Goal: Task Accomplishment & Management: Use online tool/utility

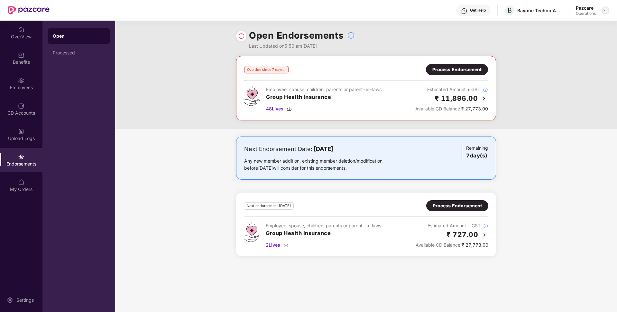
click at [604, 7] on div at bounding box center [606, 10] width 8 height 8
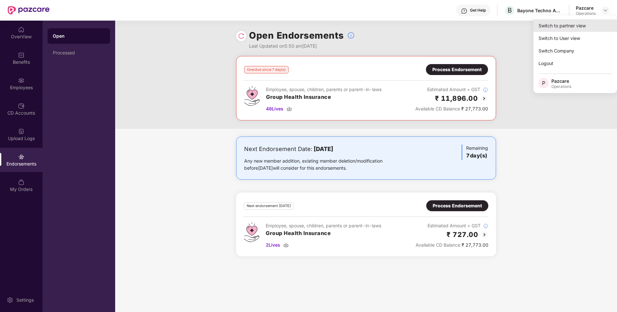
click at [586, 20] on div "Switch to partner view" at bounding box center [576, 25] width 84 height 13
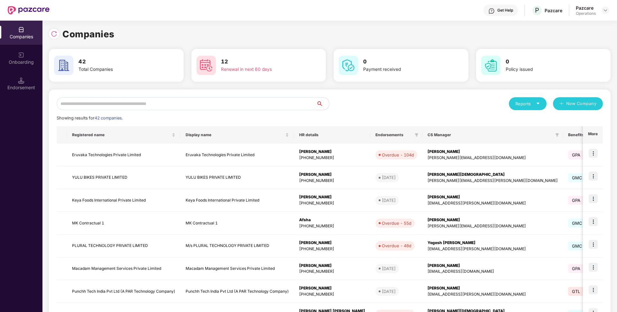
click at [161, 112] on div "Reports New Company Showing results for 42 companies. Registered name Display n…" at bounding box center [330, 245] width 547 height 297
click at [159, 106] on input "text" at bounding box center [187, 103] width 260 height 13
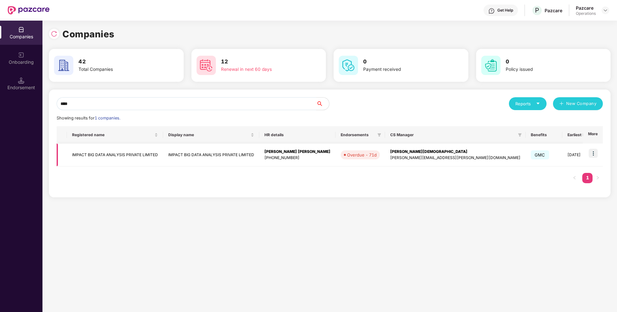
type input "****"
click at [177, 151] on td "IMPACT BIG DATA ANALYSIS PRIVATE LIMITED" at bounding box center [211, 155] width 96 height 23
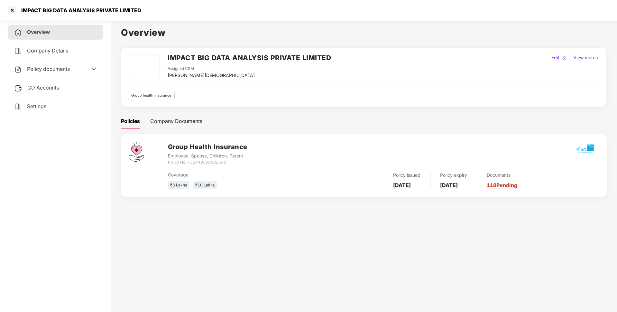
click at [82, 69] on div "Policy documents" at bounding box center [55, 69] width 82 height 8
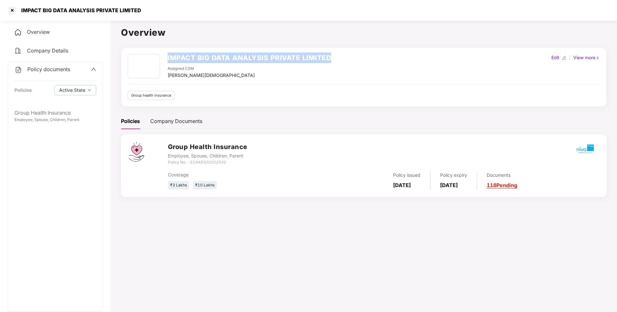
drag, startPoint x: 334, startPoint y: 55, endPoint x: 167, endPoint y: 57, distance: 166.8
click at [167, 57] on div "IMPACT BIG DATA ANALYSIS PRIVATE LIMITED Assigned CSM [PERSON_NAME] Edit | View…" at bounding box center [364, 66] width 473 height 25
copy h2 "IMPACT BIG DATA ANALYSIS PRIVATE LIMITED"
click at [218, 163] on icon "51449300202500" at bounding box center [208, 162] width 36 height 5
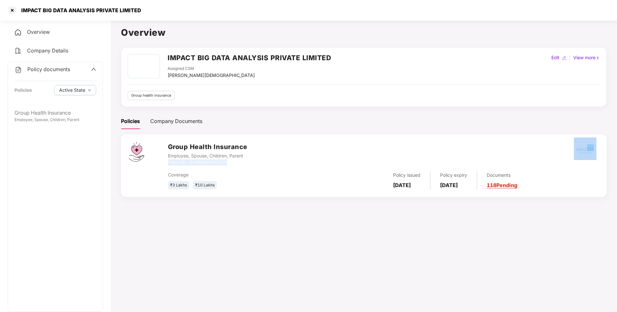
click at [218, 163] on icon "51449300202500" at bounding box center [208, 162] width 36 height 5
click at [11, 10] on div at bounding box center [12, 10] width 10 height 10
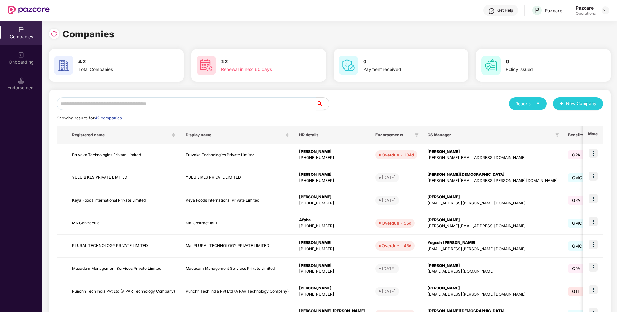
click at [94, 99] on input "text" at bounding box center [187, 103] width 260 height 13
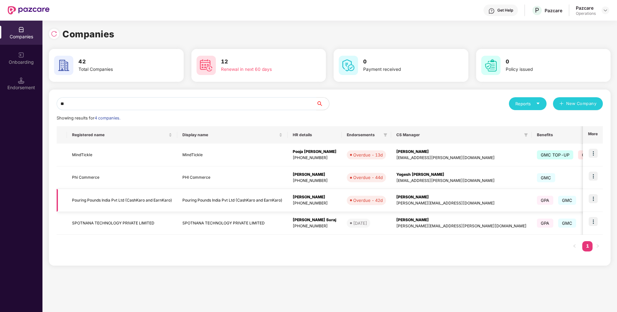
type input "**"
click at [118, 197] on td "Pouring Pounds India Pvt Ltd (CashKaro and EarnKaro)" at bounding box center [122, 200] width 110 height 23
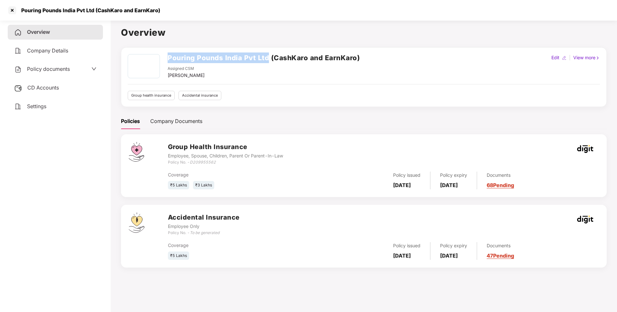
drag, startPoint x: 268, startPoint y: 56, endPoint x: 168, endPoint y: 56, distance: 99.5
click at [168, 56] on h2 "Pouring Pounds India Pvt Ltd (CashKaro and EarnKaro)" at bounding box center [264, 57] width 192 height 11
copy h2 "Pouring Pounds India Pvt Ltd"
click at [207, 163] on icon "D209955562" at bounding box center [203, 162] width 26 height 5
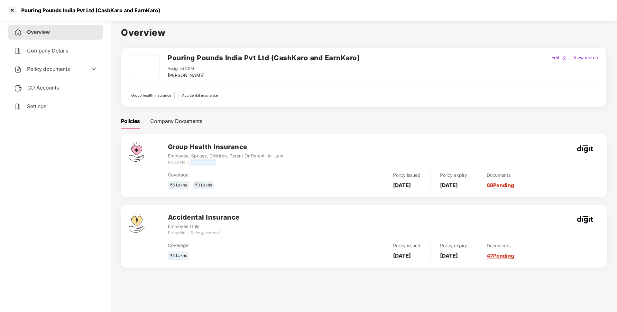
copy icon "D209955562"
click at [13, 16] on div "Pouring Pounds India Pvt Ltd (CashKaro and EarnKaro)" at bounding box center [308, 10] width 617 height 21
click at [12, 9] on div at bounding box center [12, 10] width 10 height 10
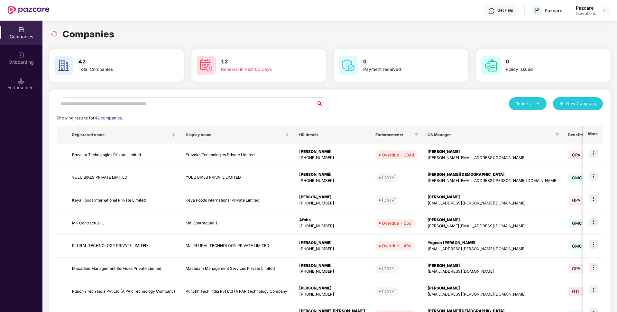
click at [87, 102] on input "text" at bounding box center [187, 103] width 260 height 13
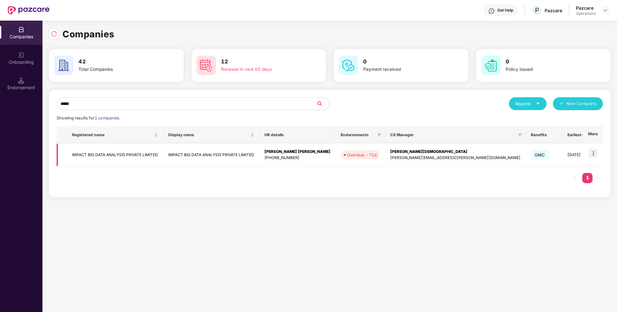
type input "*****"
click at [163, 153] on td "IMPACT BIG DATA ANALYSIS PRIVATE LIMITED" at bounding box center [115, 155] width 96 height 23
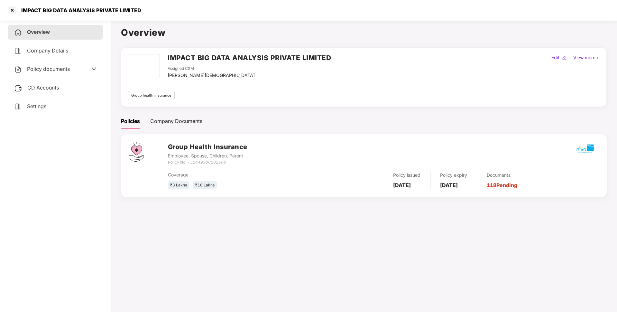
click at [71, 67] on div "Policy documents" at bounding box center [55, 69] width 82 height 8
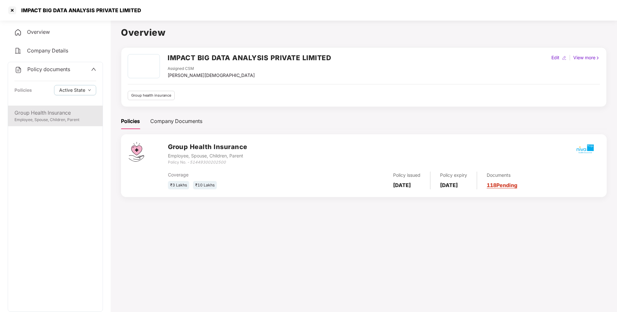
click at [64, 116] on div "Group Health Insurance" at bounding box center [55, 113] width 82 height 8
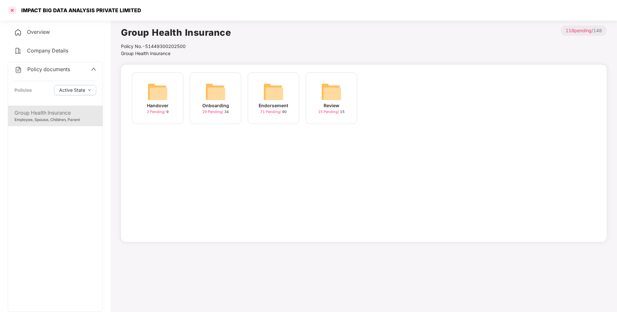
click at [9, 10] on div at bounding box center [12, 10] width 10 height 10
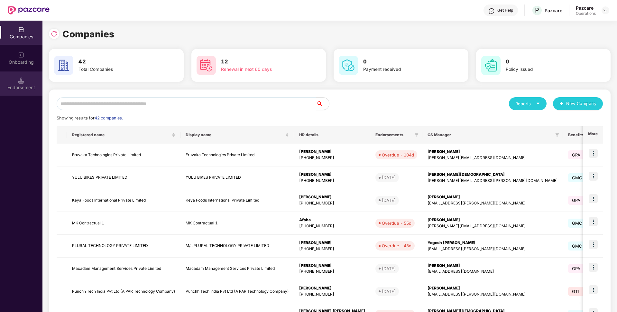
click at [26, 90] on div "Endorsement" at bounding box center [21, 87] width 42 height 6
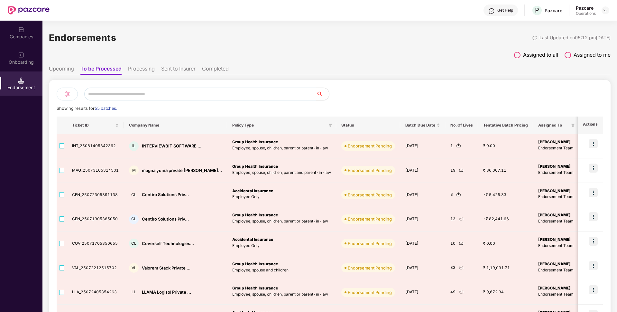
click at [125, 91] on input "text" at bounding box center [200, 94] width 232 height 13
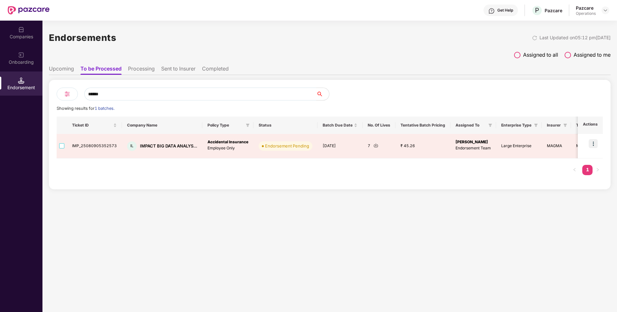
type input "******"
click at [532, 41] on div "Last Updated on 05:12 pm[DATE]" at bounding box center [571, 37] width 79 height 7
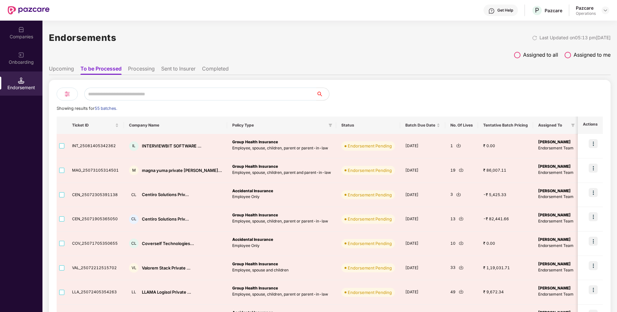
click at [170, 92] on input "text" at bounding box center [200, 94] width 232 height 13
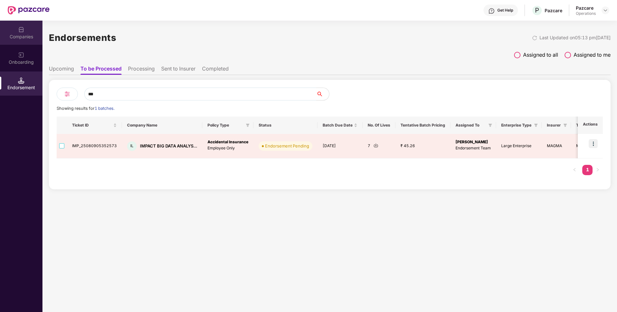
type input "***"
click at [18, 38] on div "Companies" at bounding box center [21, 36] width 42 height 6
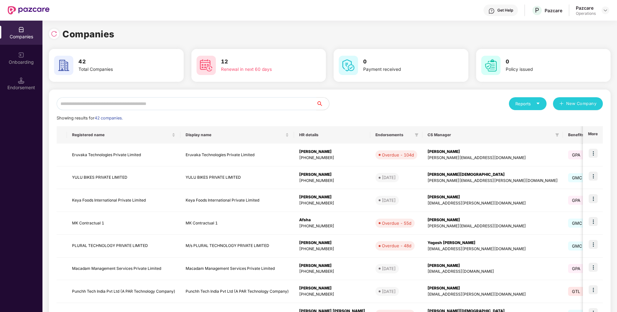
click at [144, 106] on input "text" at bounding box center [187, 103] width 260 height 13
type input "**"
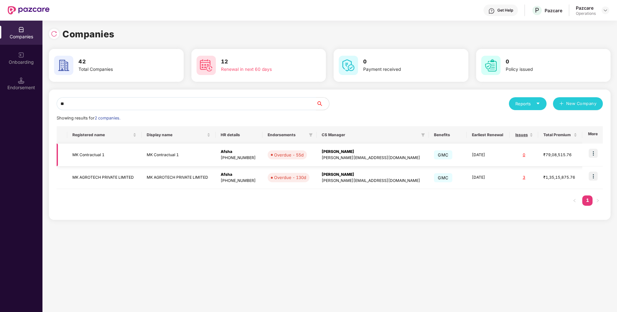
click at [95, 158] on td "MK Contractual 1" at bounding box center [104, 155] width 74 height 23
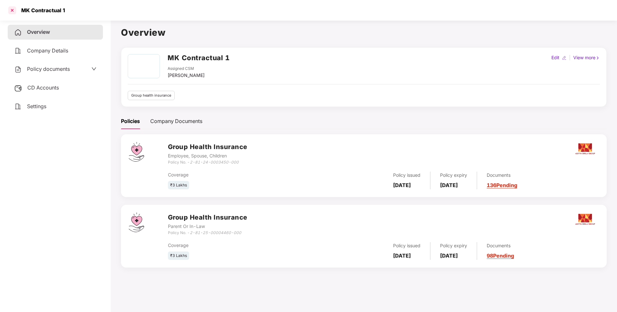
click at [14, 9] on div at bounding box center [12, 10] width 10 height 10
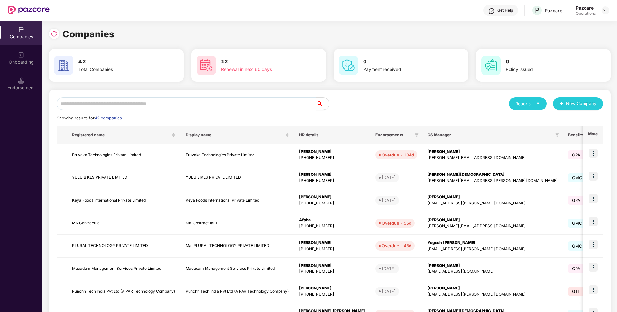
click at [86, 102] on input "text" at bounding box center [187, 103] width 260 height 13
paste input "**********"
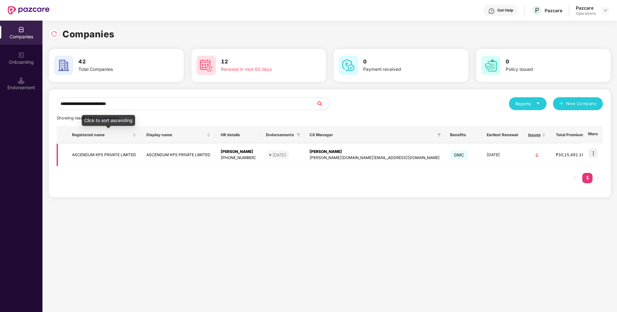
type input "**********"
click at [111, 154] on td "ASCENDUM KPS PRIVATE LIMITED" at bounding box center [104, 155] width 74 height 23
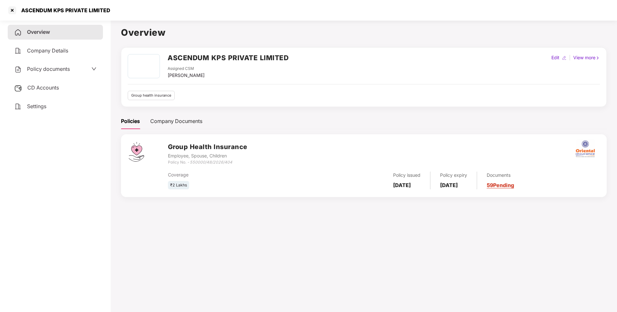
click at [207, 162] on icon "550000/48/2026/404" at bounding box center [211, 162] width 42 height 5
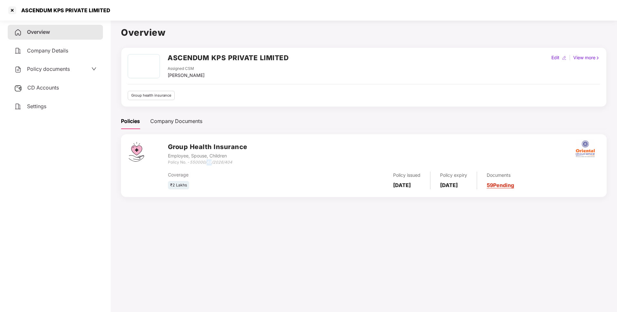
click at [207, 162] on icon "550000/48/2026/404" at bounding box center [211, 162] width 42 height 5
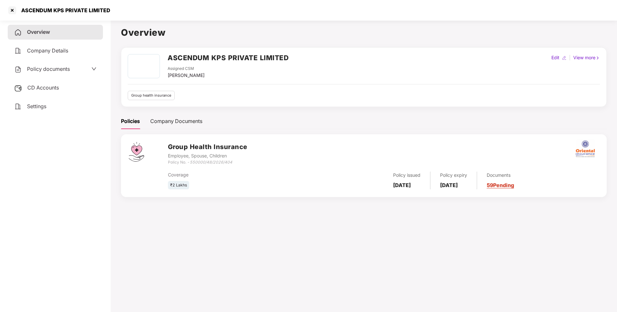
click at [200, 160] on icon "550000/48/2026/404" at bounding box center [211, 162] width 42 height 5
click at [203, 160] on icon "550000/48/2026/404" at bounding box center [211, 162] width 42 height 5
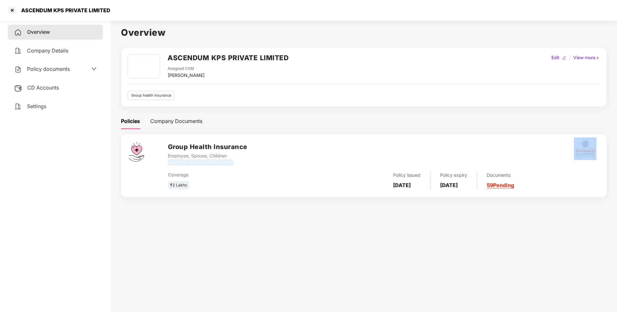
click at [203, 160] on icon "550000/48/2026/404" at bounding box center [211, 162] width 42 height 5
drag, startPoint x: 233, startPoint y: 163, endPoint x: 190, endPoint y: 162, distance: 42.8
click at [190, 162] on div "Policy No. - 550000/48/2026/404" at bounding box center [208, 162] width 80 height 6
copy icon "550000/48/2026/404"
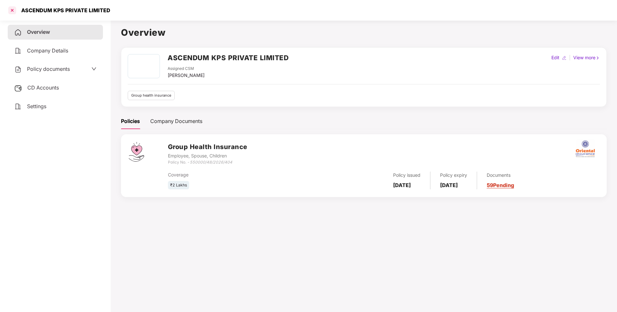
click at [12, 8] on div at bounding box center [12, 10] width 10 height 10
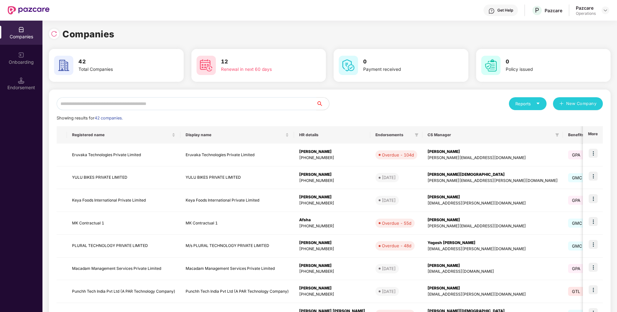
click at [78, 102] on input "text" at bounding box center [187, 103] width 260 height 13
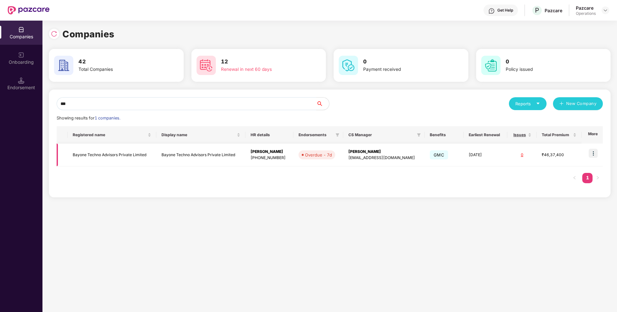
type input "***"
click at [597, 153] on img at bounding box center [593, 153] width 9 height 9
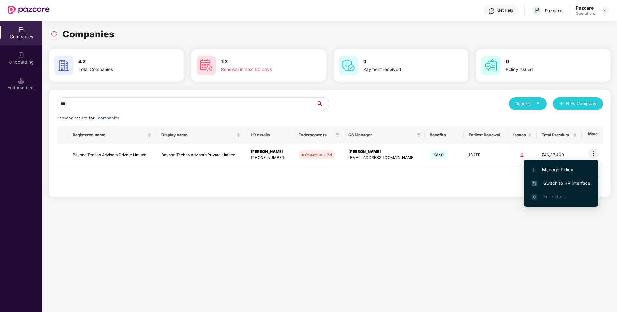
click at [544, 185] on span "Switch to HR interface" at bounding box center [561, 183] width 59 height 7
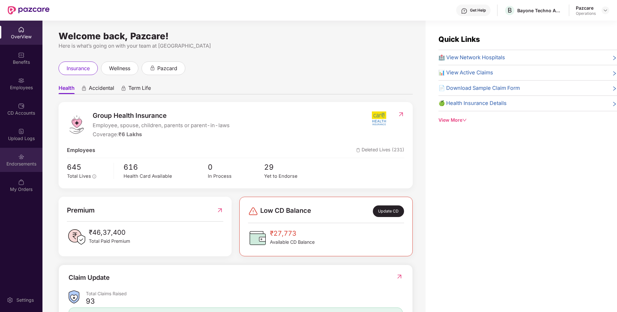
click at [0, 153] on div "Endorsements" at bounding box center [21, 160] width 42 height 24
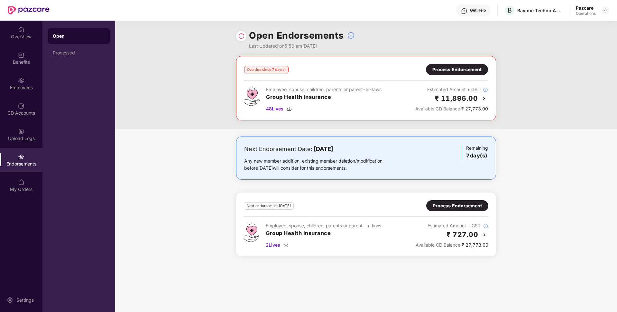
click at [464, 67] on div "Process Endorsement" at bounding box center [457, 69] width 49 height 7
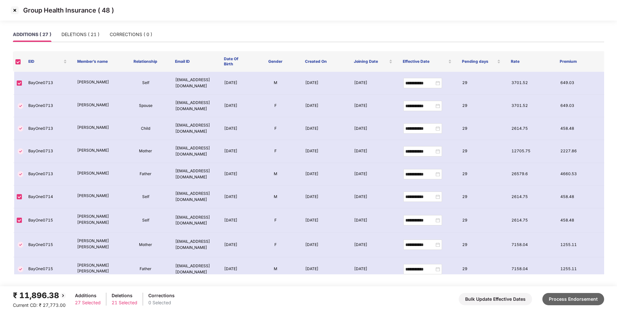
click at [559, 296] on button "Process Endorsement" at bounding box center [574, 299] width 62 height 12
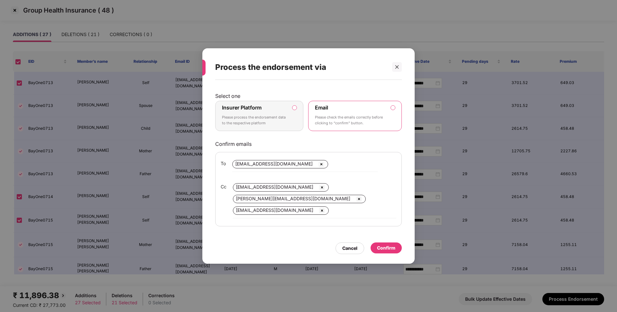
click at [260, 105] on label "Insurer Platform" at bounding box center [242, 107] width 40 height 6
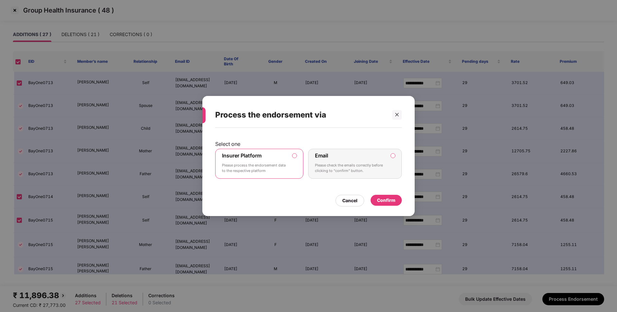
click at [378, 198] on div "Confirm" at bounding box center [386, 200] width 18 height 7
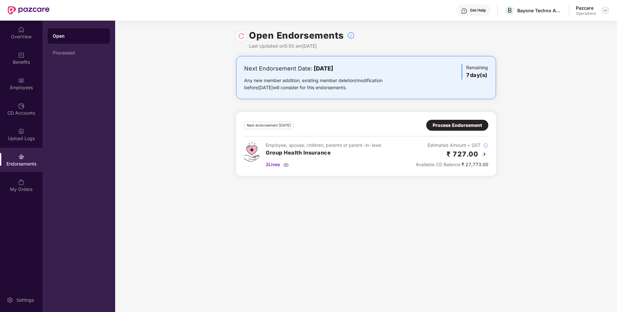
click at [607, 8] on img at bounding box center [605, 10] width 5 height 5
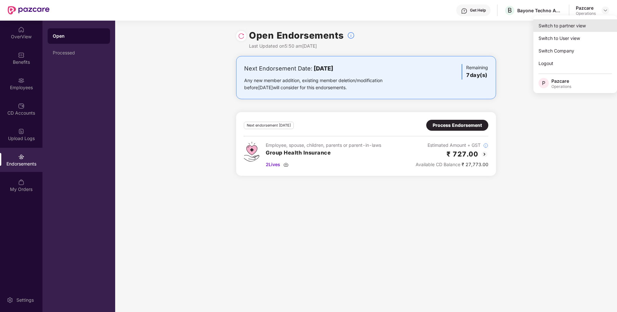
click at [541, 27] on div "Switch to partner view" at bounding box center [576, 25] width 84 height 13
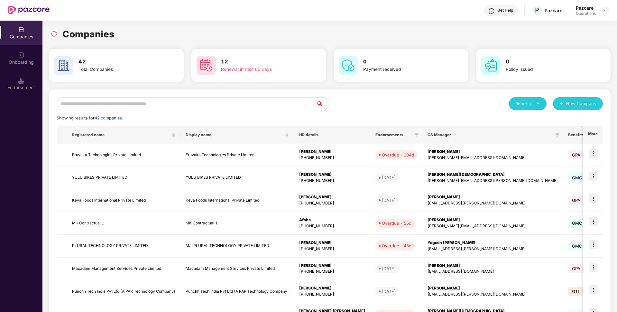
click at [242, 103] on input "text" at bounding box center [187, 103] width 260 height 13
paste input "**********"
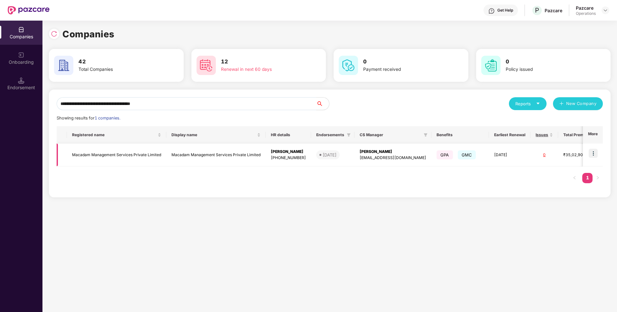
type input "**********"
click at [591, 153] on img at bounding box center [593, 153] width 9 height 9
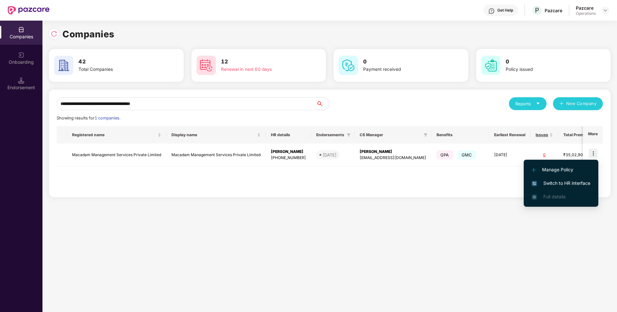
click at [551, 179] on li "Switch to HR interface" at bounding box center [561, 183] width 75 height 14
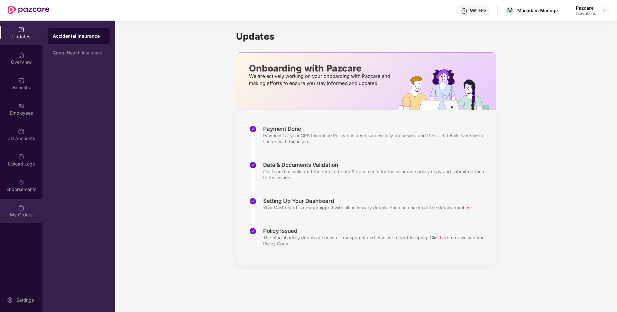
click at [23, 199] on div "My Orders" at bounding box center [21, 211] width 42 height 24
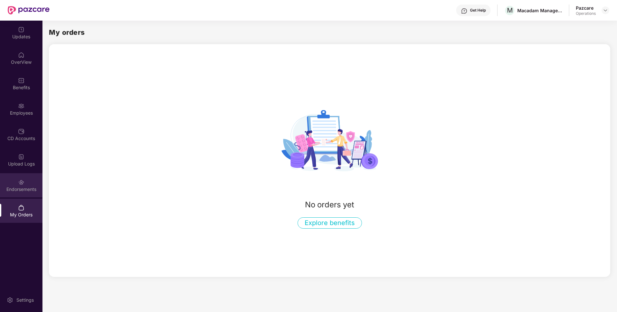
click at [22, 184] on img at bounding box center [21, 182] width 6 height 6
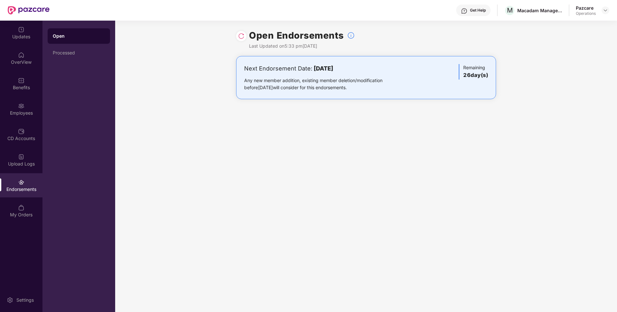
click at [46, 53] on div "Open Processed" at bounding box center [78, 166] width 73 height 291
click at [61, 52] on div "Processed" at bounding box center [79, 52] width 52 height 5
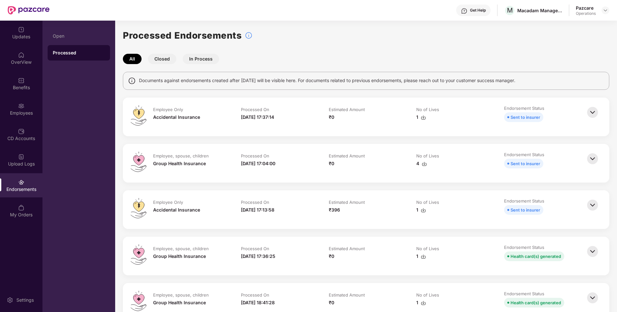
click at [604, 14] on div at bounding box center [606, 10] width 8 height 8
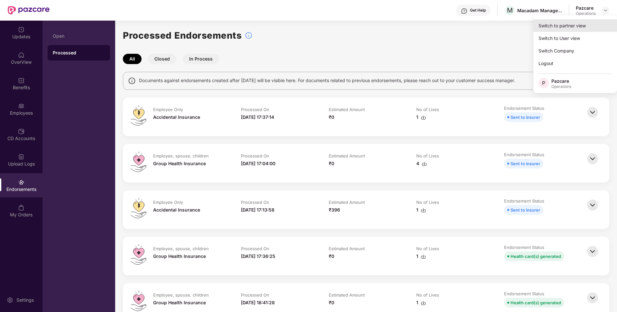
click at [563, 23] on div "Switch to partner view" at bounding box center [576, 25] width 84 height 13
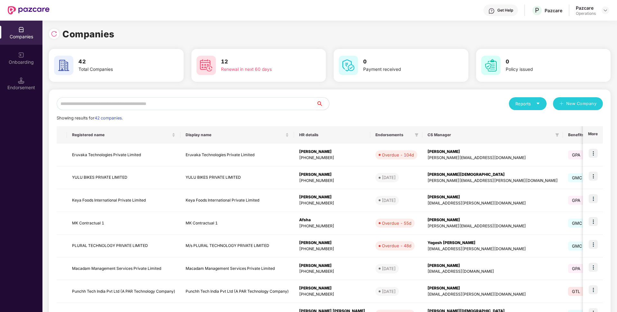
click at [244, 108] on input "text" at bounding box center [187, 103] width 260 height 13
paste input "**********"
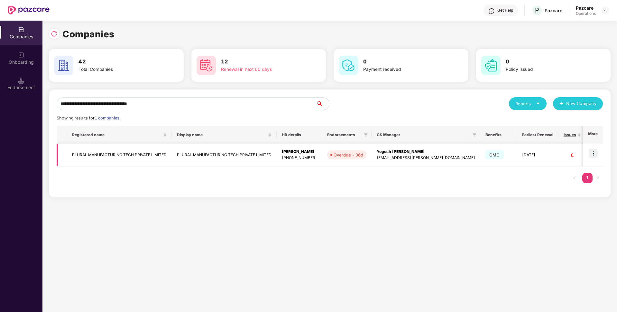
type input "**********"
click at [590, 155] on img at bounding box center [593, 153] width 9 height 9
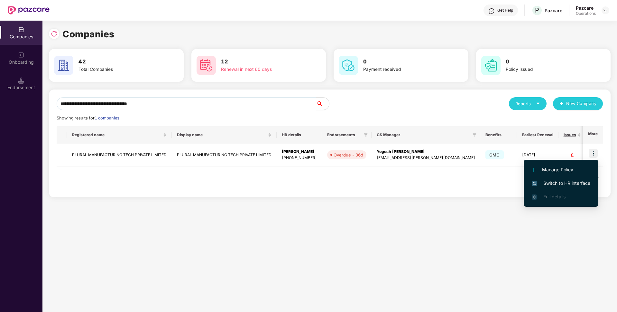
click at [550, 182] on span "Switch to HR interface" at bounding box center [561, 183] width 59 height 7
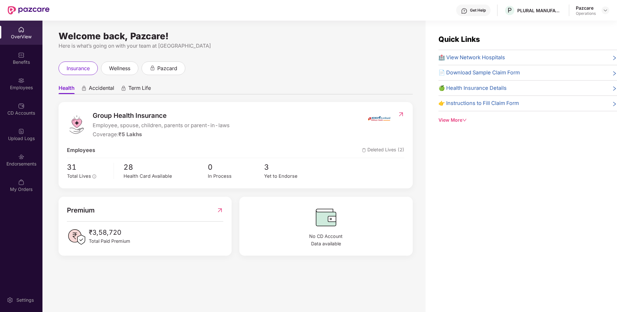
click at [42, 170] on div "Welcome back, Pazcare! Here is what’s going on with your team at Pazcare insura…" at bounding box center [233, 170] width 383 height 299
click at [28, 162] on div "Endorsements" at bounding box center [21, 164] width 42 height 6
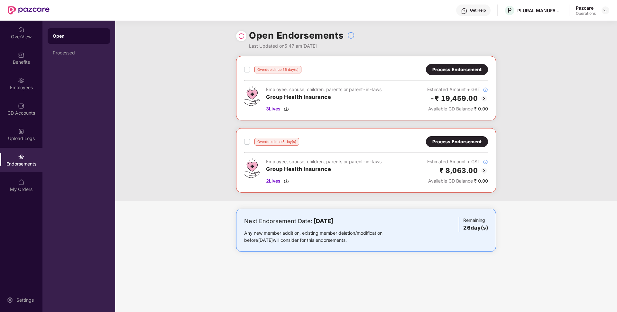
click at [441, 71] on div "Process Endorsement" at bounding box center [457, 69] width 49 height 7
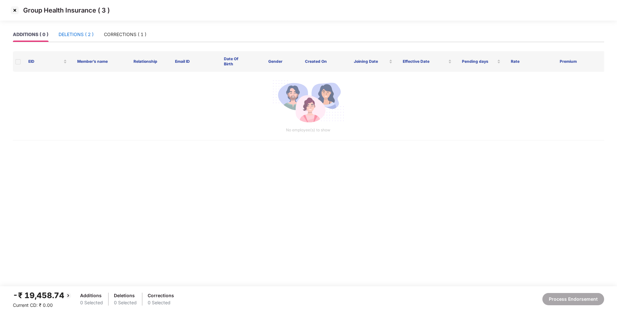
click at [90, 36] on div "DELETIONS ( 2 )" at bounding box center [76, 34] width 35 height 7
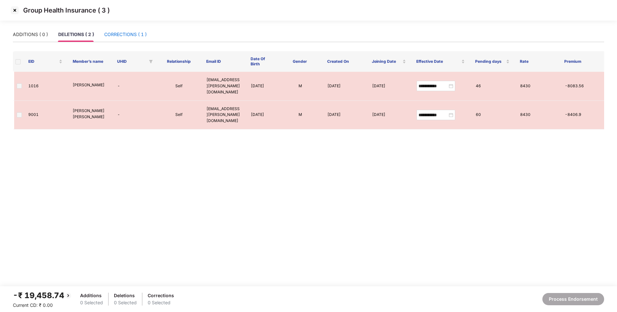
click at [129, 36] on div "CORRECTIONS ( 1 )" at bounding box center [125, 34] width 42 height 7
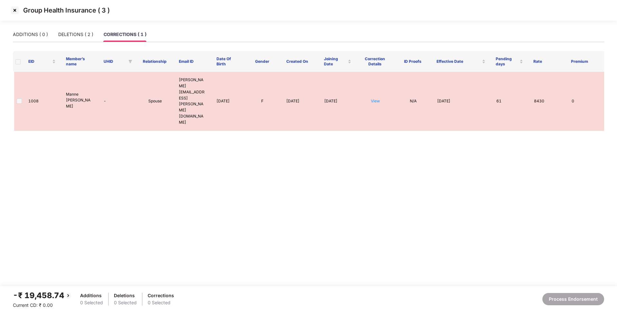
click at [21, 8] on div "Group Health Insurance ( 3 )" at bounding box center [309, 10] width 598 height 11
click at [12, 8] on img at bounding box center [15, 10] width 10 height 10
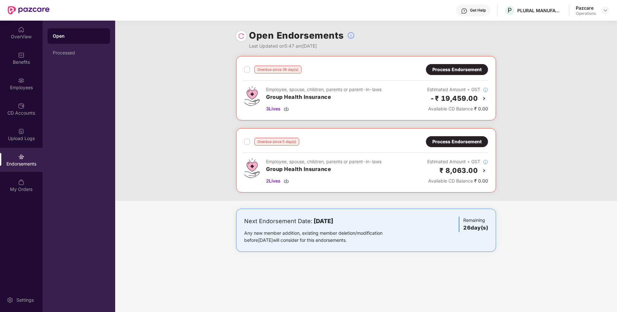
click at [464, 145] on div "Process Endorsement" at bounding box center [457, 141] width 49 height 7
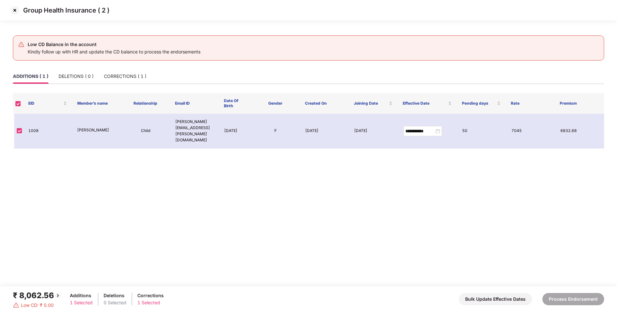
click at [13, 7] on img at bounding box center [15, 10] width 10 height 10
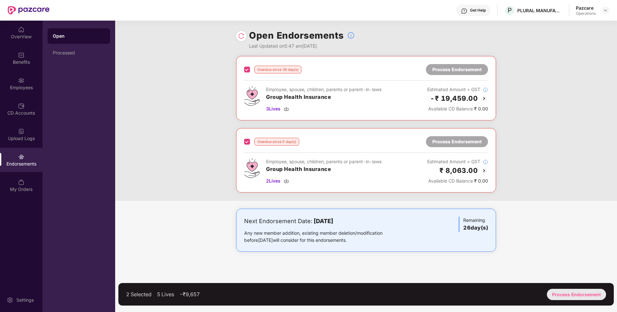
click at [588, 296] on div "Process Endorsement" at bounding box center [576, 294] width 59 height 11
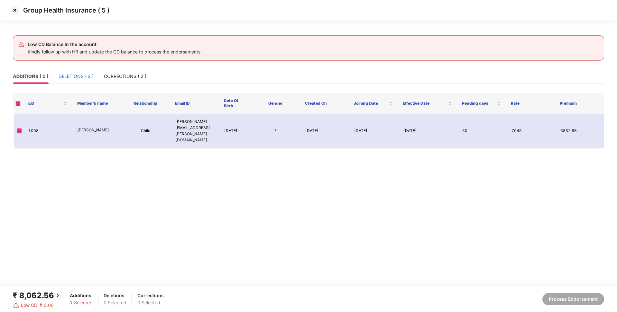
click at [91, 77] on div "DELETIONS ( 2 )" at bounding box center [76, 76] width 35 height 7
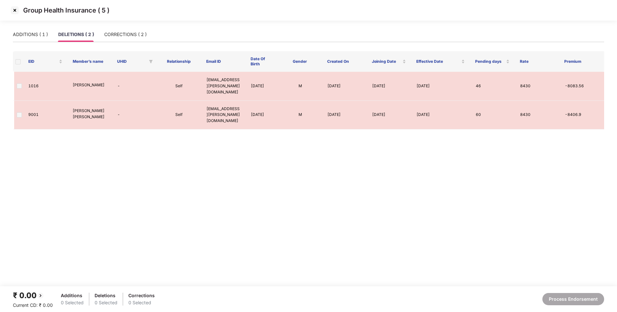
click at [17, 63] on span at bounding box center [17, 61] width 5 height 5
click at [117, 37] on div "CORRECTIONS ( 2 )" at bounding box center [125, 34] width 42 height 7
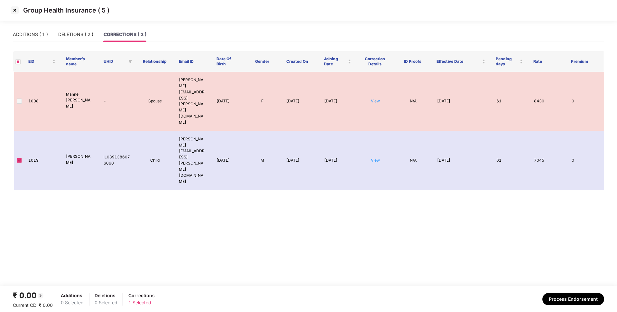
click at [17, 11] on img at bounding box center [15, 10] width 10 height 10
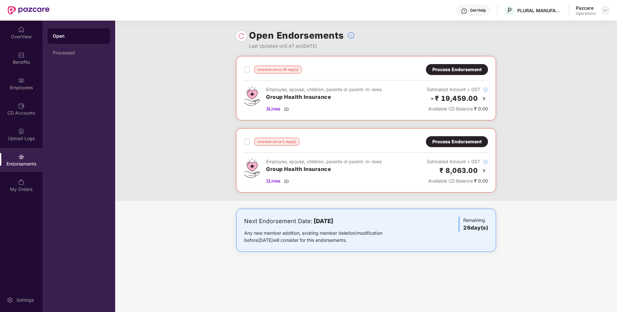
click at [604, 12] on img at bounding box center [605, 10] width 5 height 5
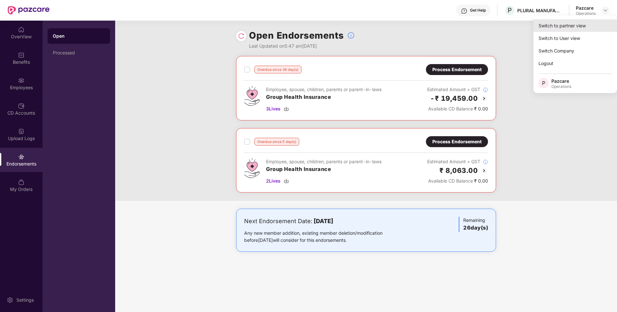
click at [579, 28] on div "Switch to partner view" at bounding box center [576, 25] width 84 height 13
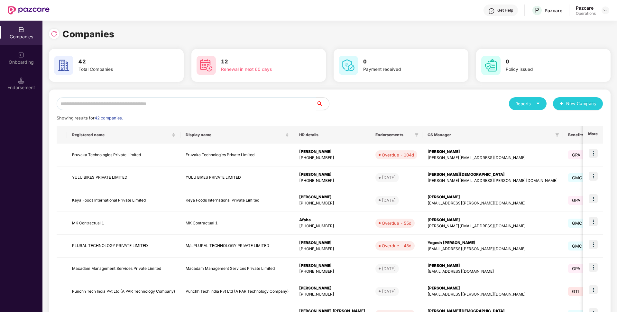
click at [217, 101] on input "text" at bounding box center [187, 103] width 260 height 13
paste input "**********"
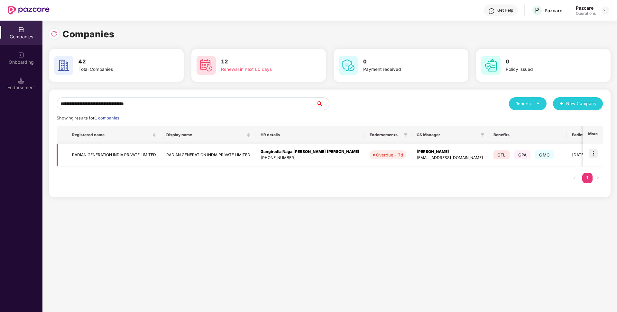
type input "**********"
click at [596, 150] on img at bounding box center [593, 153] width 9 height 9
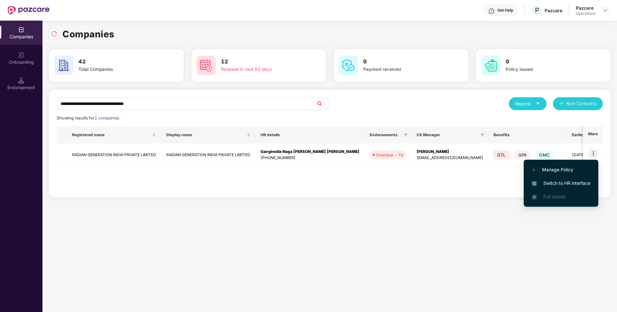
click at [555, 180] on span "Switch to HR interface" at bounding box center [561, 183] width 59 height 7
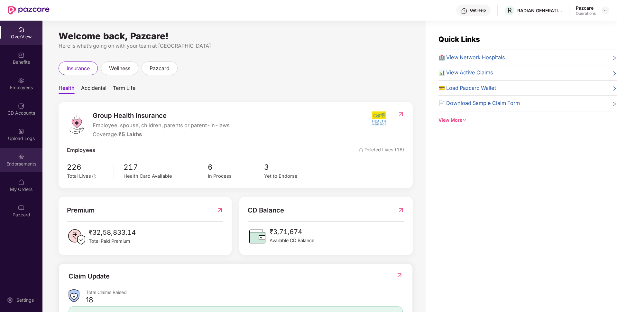
click at [33, 164] on div "Endorsements" at bounding box center [21, 164] width 42 height 6
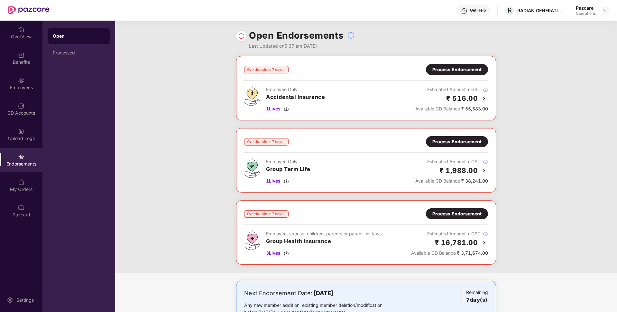
scroll to position [25, 0]
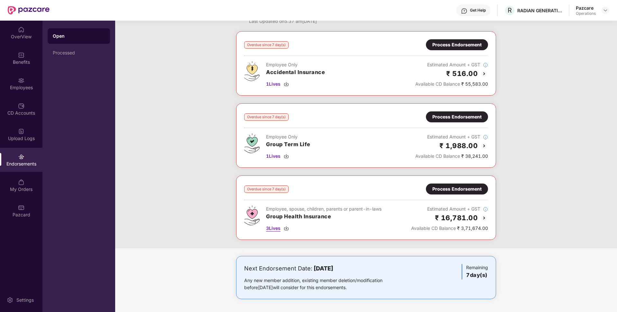
click at [274, 230] on span "3 Lives" at bounding box center [273, 228] width 14 height 7
click at [605, 8] on img at bounding box center [605, 10] width 5 height 5
click at [605, 12] on img at bounding box center [605, 10] width 5 height 5
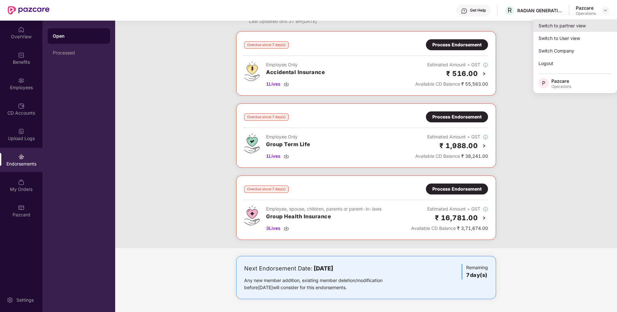
click at [572, 21] on div "Switch to partner view" at bounding box center [576, 25] width 84 height 13
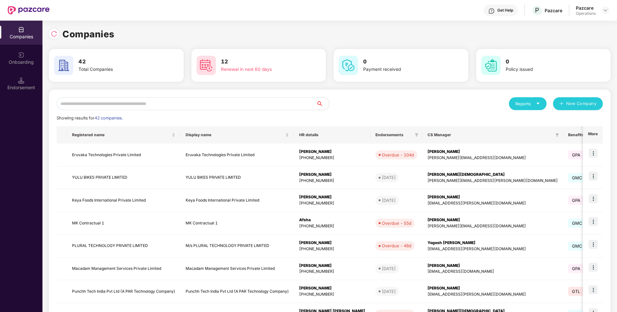
click at [108, 102] on input "text" at bounding box center [187, 103] width 260 height 13
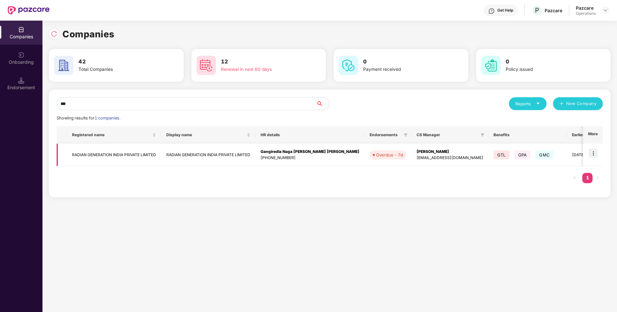
type input "***"
click at [100, 152] on td "RADIAN GENERATION INDIA PRIVATE LIMITED" at bounding box center [114, 155] width 94 height 23
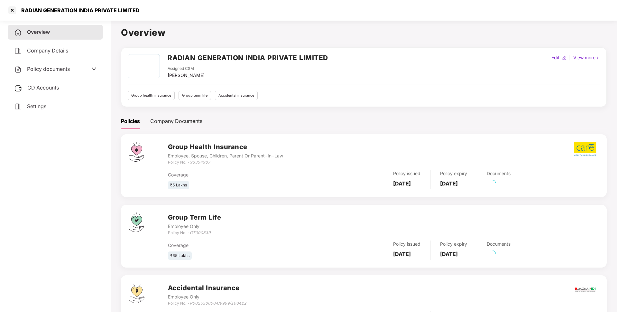
click at [53, 68] on span "Policy documents" at bounding box center [48, 69] width 43 height 6
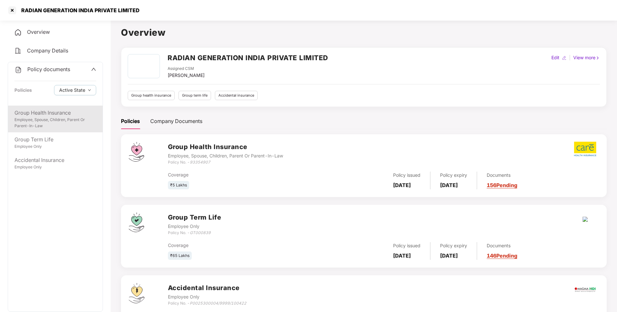
click at [50, 127] on div "Employee, Spouse, Children, Parent Or Parent-In-Law" at bounding box center [55, 123] width 82 height 12
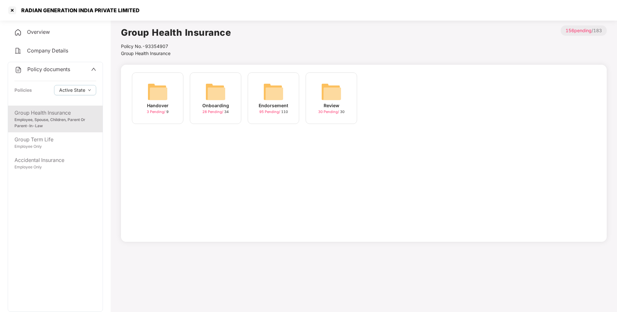
click at [280, 89] on img at bounding box center [273, 91] width 21 height 21
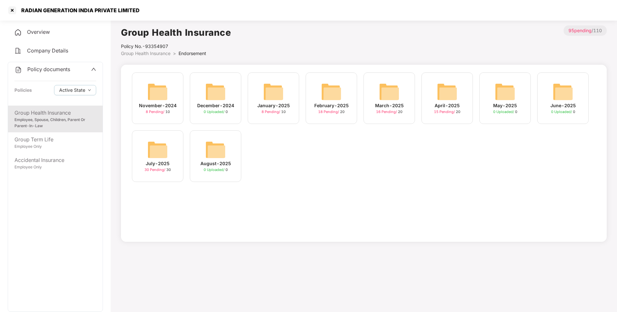
click at [147, 161] on div "July-2025" at bounding box center [158, 163] width 24 height 7
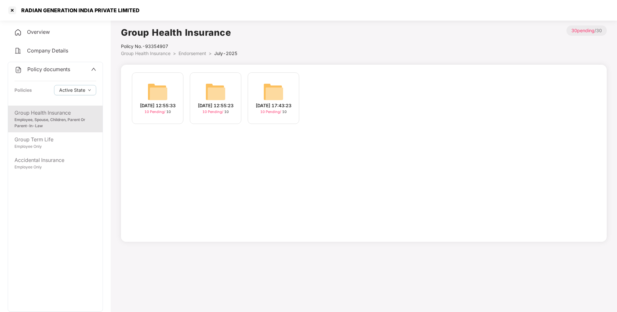
click at [157, 93] on img at bounding box center [157, 91] width 21 height 21
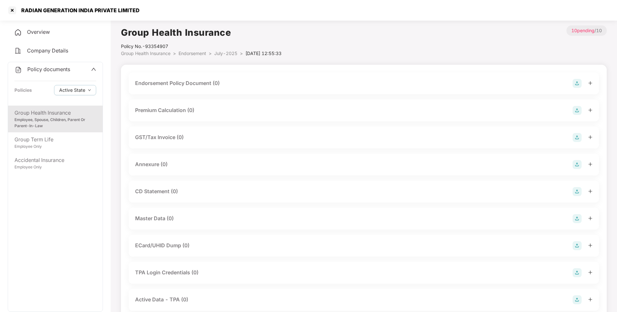
click at [226, 53] on span "July-2025" at bounding box center [225, 53] width 23 height 5
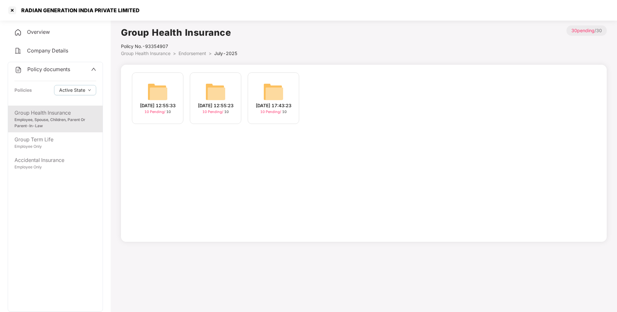
click at [268, 101] on img at bounding box center [273, 91] width 21 height 21
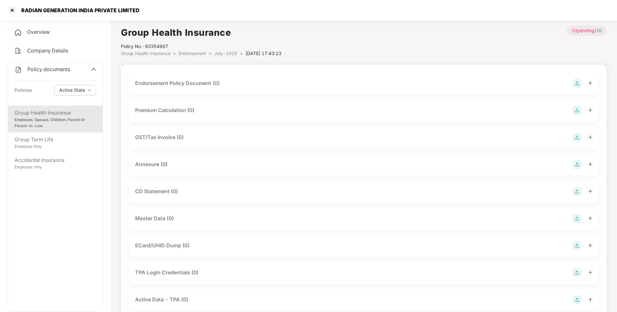
click at [576, 84] on img at bounding box center [577, 83] width 9 height 9
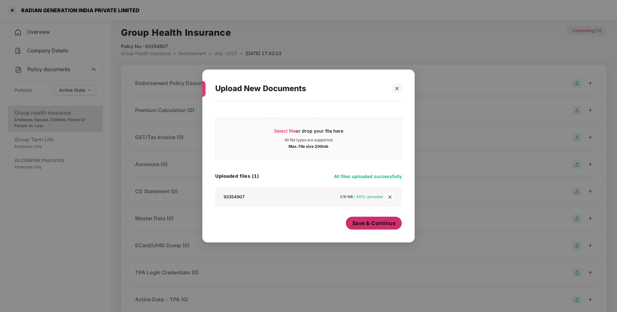
click at [371, 223] on span "Save & Continue" at bounding box center [374, 223] width 43 height 7
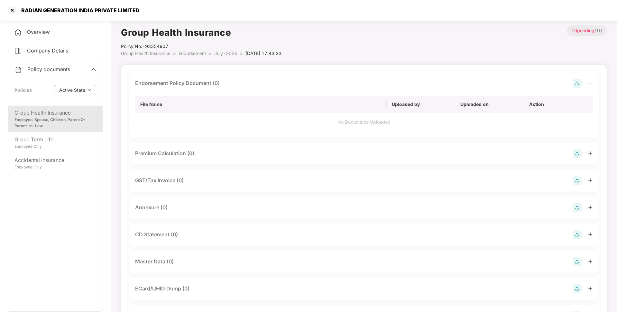
scroll to position [27, 0]
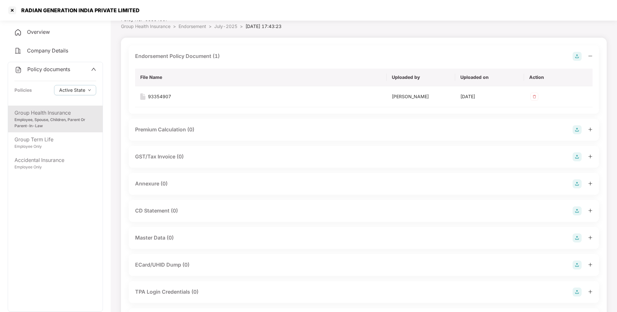
click at [578, 182] on img at bounding box center [577, 183] width 9 height 9
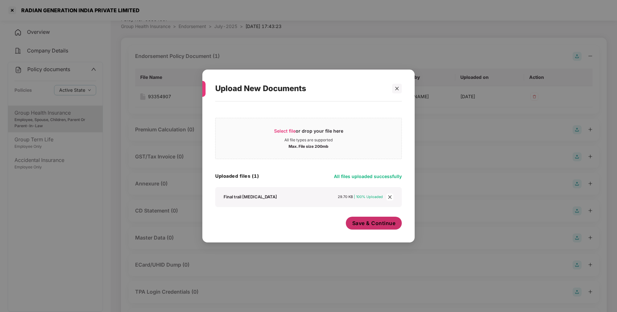
click at [365, 224] on span "Save & Continue" at bounding box center [374, 223] width 43 height 7
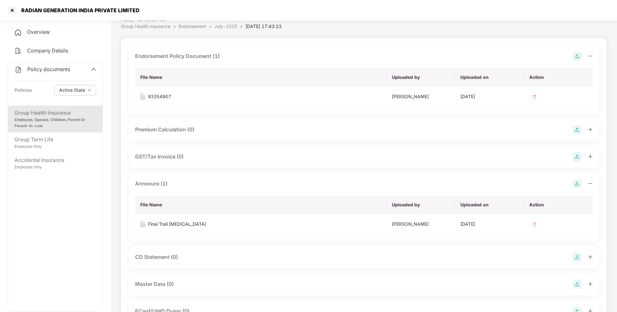
scroll to position [0, 0]
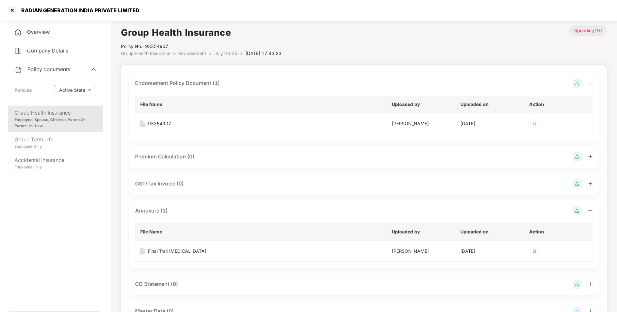
click at [231, 54] on span "July-2025" at bounding box center [225, 53] width 23 height 5
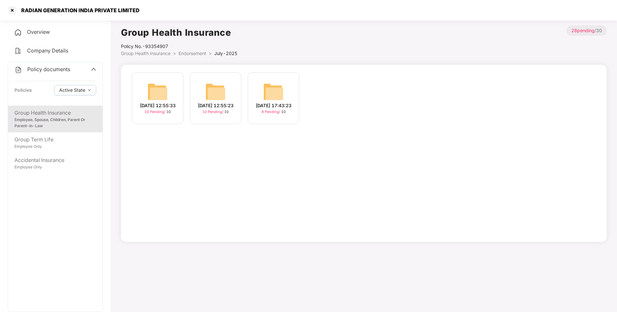
click at [161, 92] on img at bounding box center [157, 91] width 21 height 21
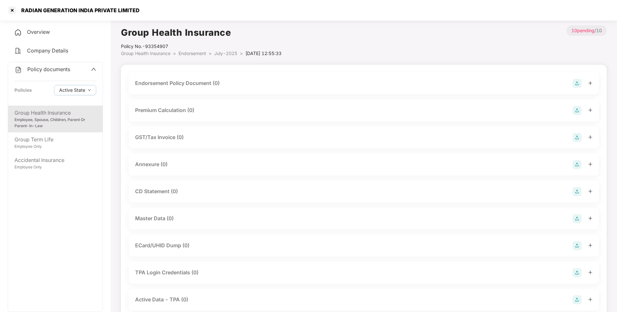
click at [576, 83] on img at bounding box center [577, 83] width 9 height 9
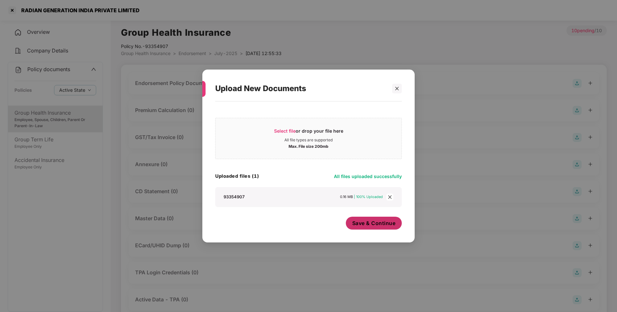
click at [370, 225] on span "Save & Continue" at bounding box center [374, 223] width 43 height 7
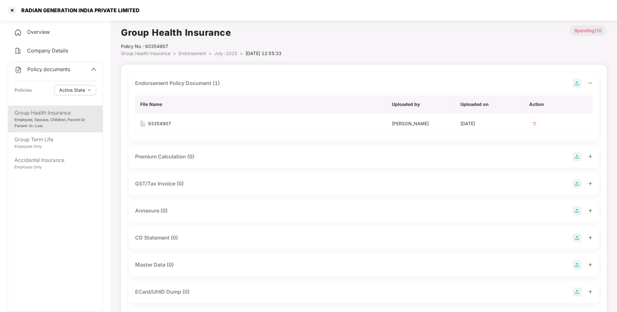
click at [579, 212] on img at bounding box center [577, 210] width 9 height 9
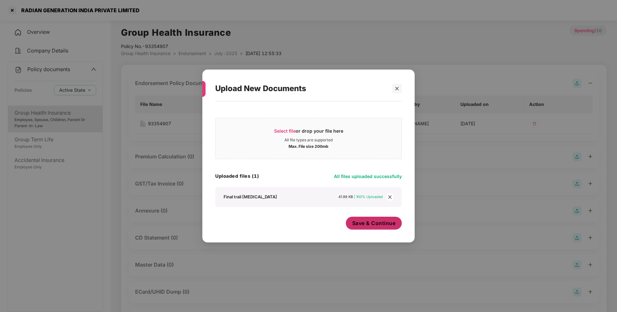
click at [370, 225] on span "Save & Continue" at bounding box center [374, 223] width 43 height 7
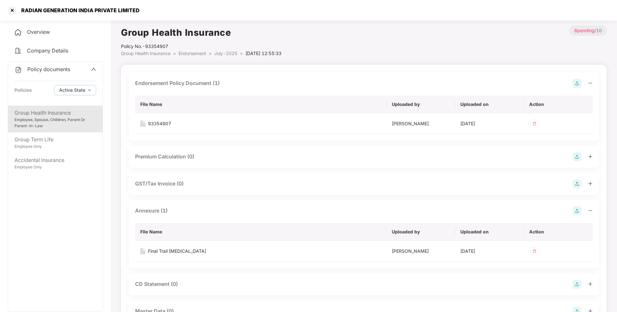
click at [183, 54] on span "Endorsement" at bounding box center [193, 53] width 28 height 5
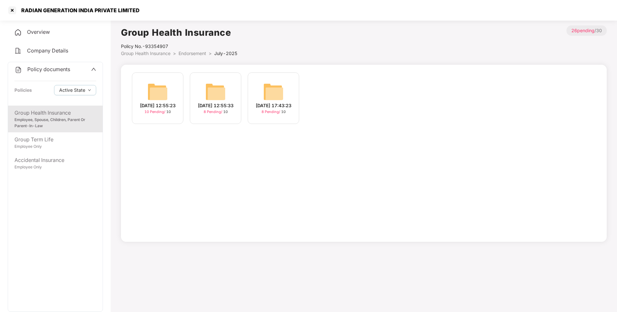
click at [186, 51] on span "Endorsement" at bounding box center [193, 53] width 28 height 5
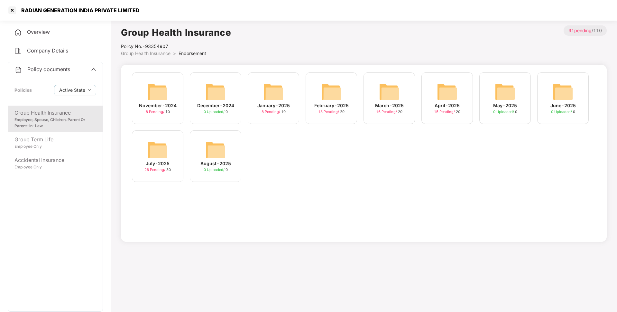
click at [174, 161] on div "July-2025 26 Pending / 30" at bounding box center [158, 156] width 52 height 52
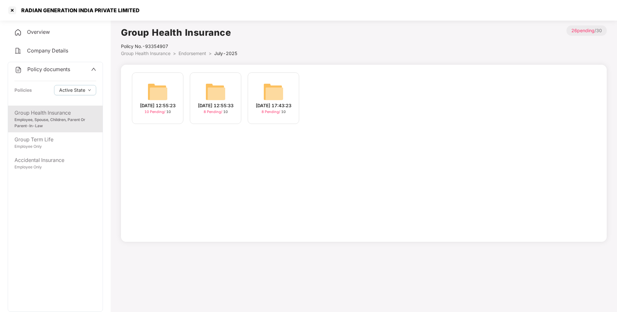
click at [170, 95] on div "22-Jul-2025 12:55:23 10 Pending / 10" at bounding box center [158, 98] width 52 height 52
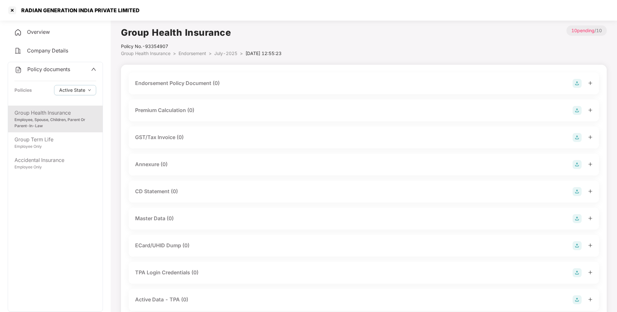
click at [579, 81] on img at bounding box center [577, 83] width 9 height 9
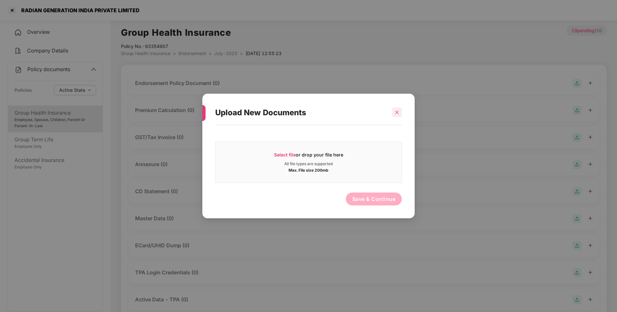
click at [399, 112] on icon "close" at bounding box center [397, 112] width 5 height 5
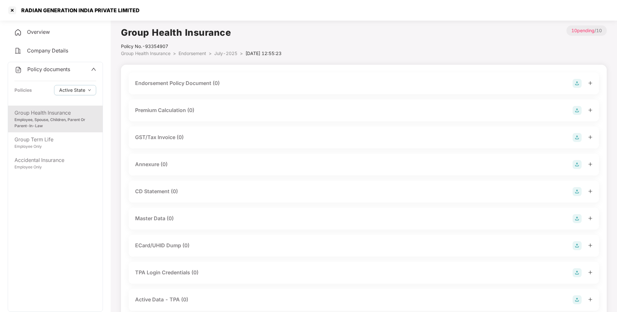
click at [577, 220] on img at bounding box center [577, 218] width 9 height 9
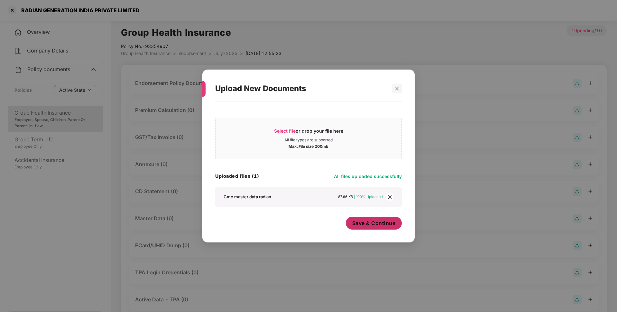
click at [387, 227] on button "Save & Continue" at bounding box center [374, 223] width 56 height 13
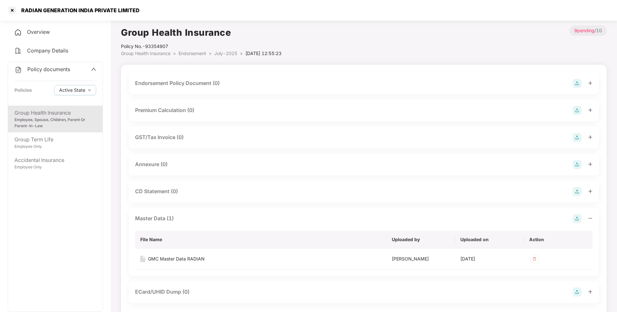
click at [577, 83] on img at bounding box center [577, 83] width 9 height 9
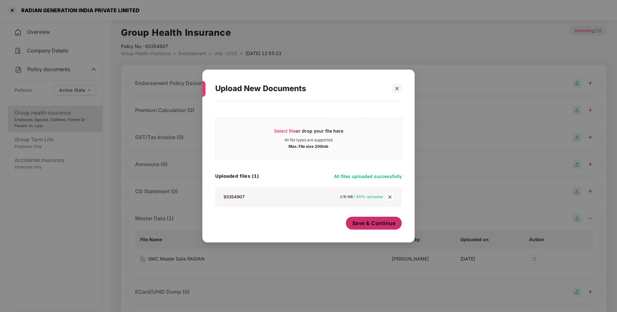
click at [374, 222] on span "Save & Continue" at bounding box center [374, 223] width 43 height 7
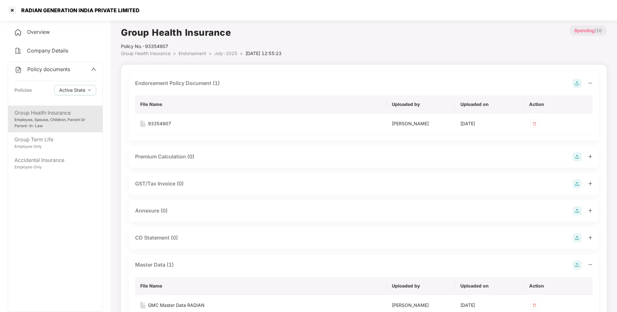
click at [580, 207] on img at bounding box center [577, 210] width 9 height 9
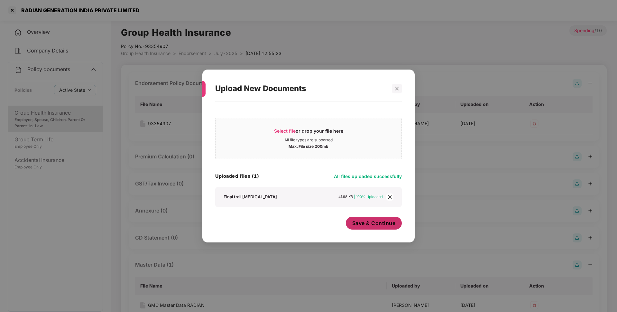
click at [367, 218] on button "Save & Continue" at bounding box center [374, 223] width 56 height 13
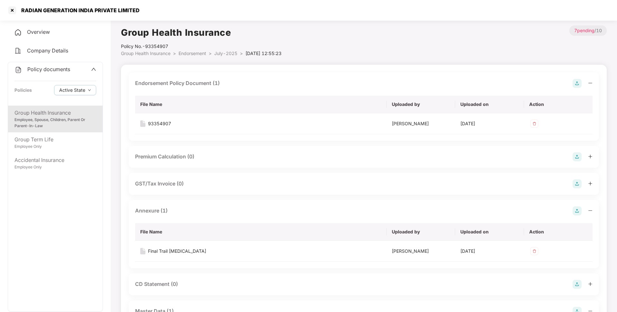
click at [188, 54] on span "Endorsement" at bounding box center [193, 53] width 28 height 5
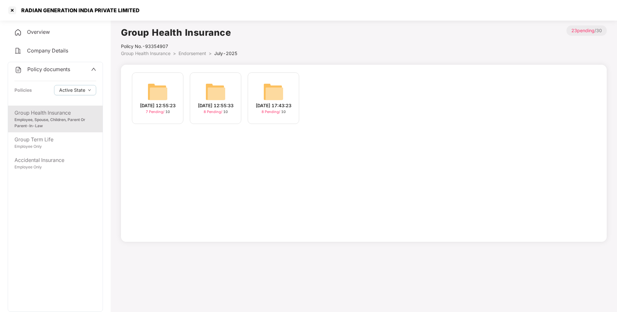
click at [193, 54] on span "Endorsement" at bounding box center [193, 53] width 28 height 5
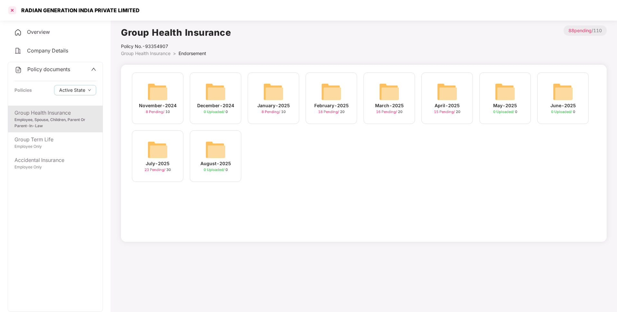
click at [14, 10] on div at bounding box center [12, 10] width 10 height 10
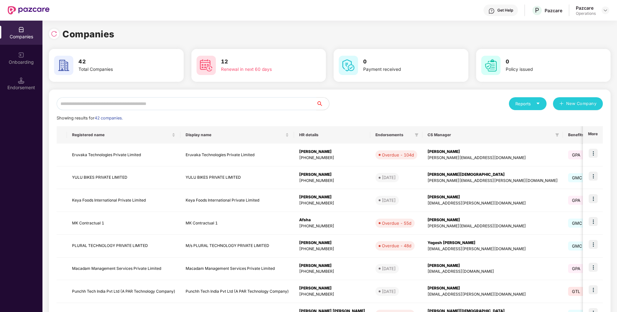
click at [161, 106] on input "text" at bounding box center [187, 103] width 260 height 13
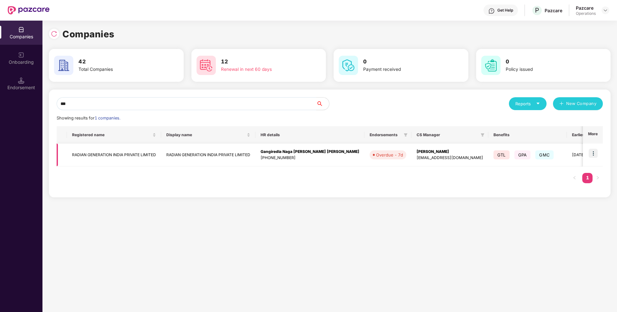
type input "***"
click at [596, 155] on img at bounding box center [593, 153] width 9 height 9
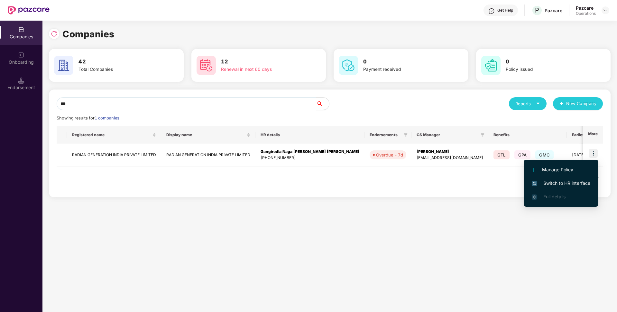
click at [532, 185] on img at bounding box center [534, 183] width 5 height 5
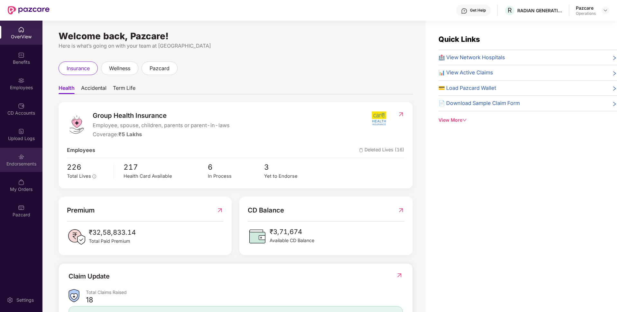
click at [25, 158] on div "Endorsements" at bounding box center [21, 160] width 42 height 24
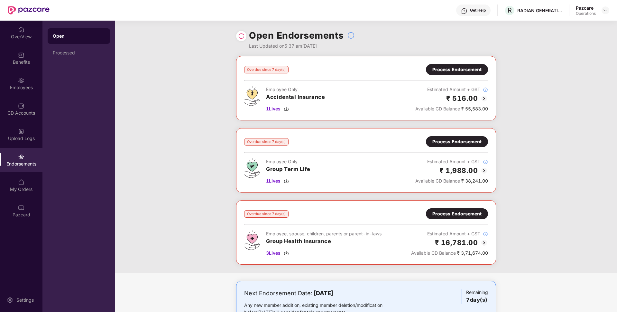
scroll to position [25, 0]
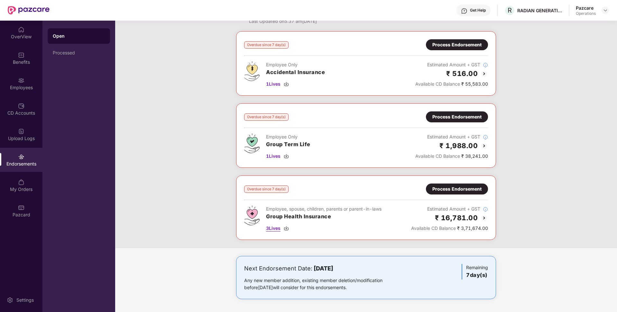
click at [281, 228] on span "3 Lives" at bounding box center [273, 228] width 14 height 7
click at [448, 185] on div "Process Endorsement" at bounding box center [457, 188] width 49 height 7
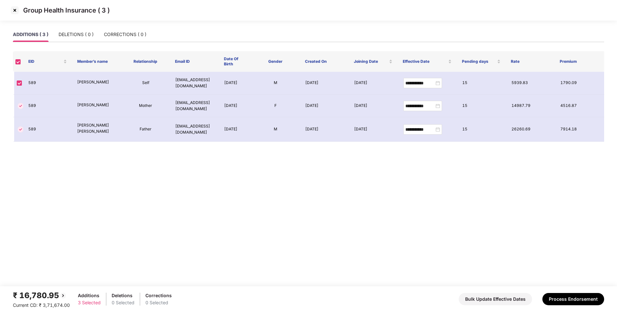
click at [562, 292] on div "₹ 16,780.95 Current CD: ₹ 3,71,674.00 Additions 3 Selected Deletions 0 Selected…" at bounding box center [309, 298] width 592 height 19
click at [560, 300] on button "Process Endorsement" at bounding box center [574, 299] width 62 height 12
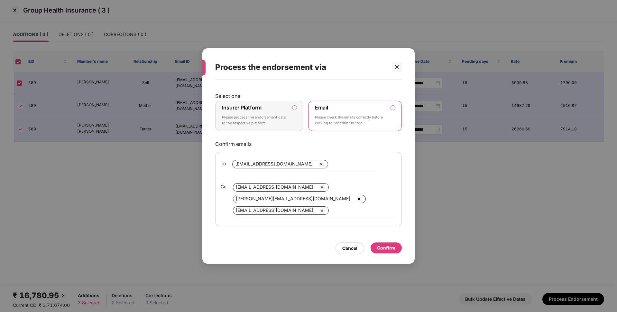
click at [278, 110] on div "Insurer Platform Please process the endorsement data to the respective platform" at bounding box center [255, 115] width 66 height 23
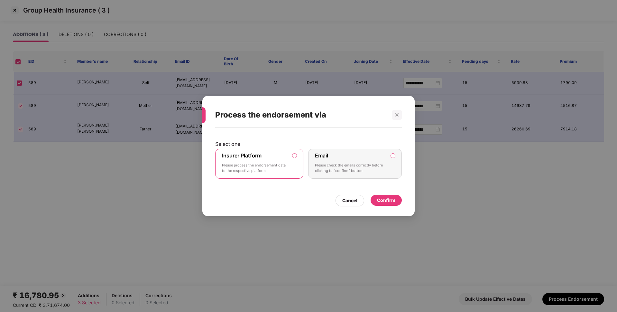
click at [385, 196] on div "Confirm" at bounding box center [386, 200] width 31 height 11
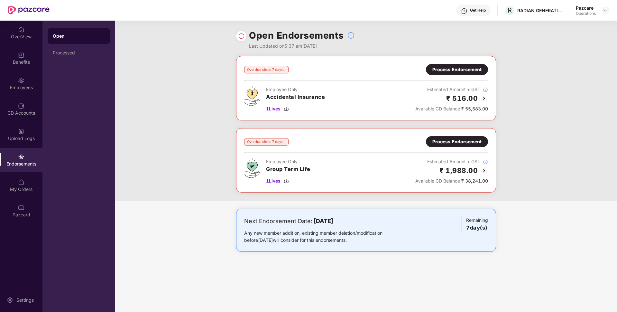
click at [276, 108] on span "1 Lives" at bounding box center [273, 108] width 14 height 7
click at [454, 69] on div "Process Endorsement" at bounding box center [457, 69] width 49 height 7
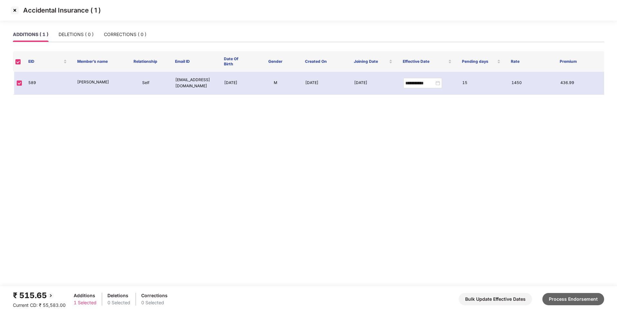
click at [578, 293] on button "Process Endorsement" at bounding box center [574, 299] width 62 height 12
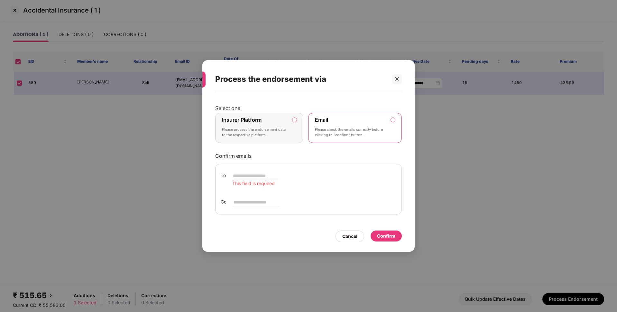
click at [287, 128] on p "Please process the endorsement data to the respective platform" at bounding box center [255, 132] width 66 height 11
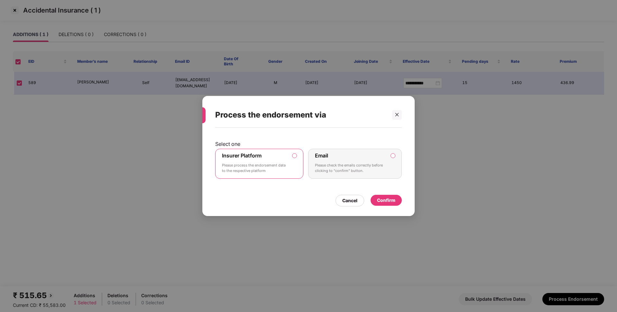
click at [380, 195] on div "Confirm" at bounding box center [386, 200] width 31 height 11
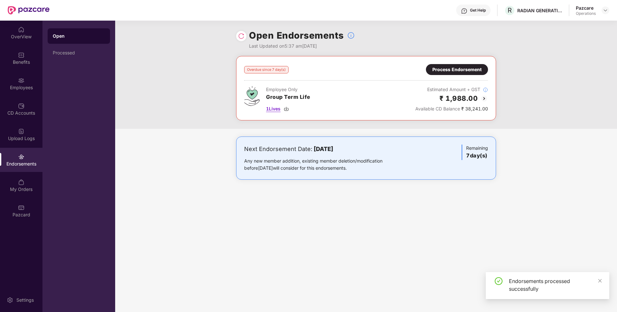
click at [278, 109] on span "1 Lives" at bounding box center [273, 108] width 14 height 7
click at [468, 63] on div "Overdue since 7 day(s) Process Endorsement Employee Only Group Term Life 1 Live…" at bounding box center [366, 88] width 260 height 64
click at [465, 68] on div "Process Endorsement" at bounding box center [457, 69] width 49 height 7
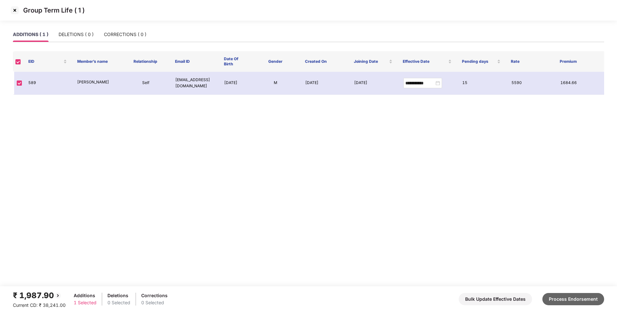
click at [563, 297] on button "Process Endorsement" at bounding box center [574, 299] width 62 height 12
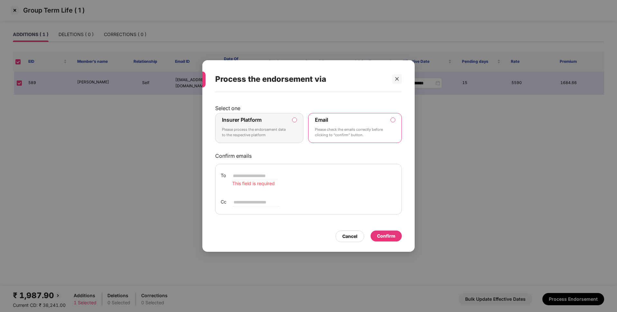
click at [294, 134] on label "Insurer Platform Please process the endorsement data to the respective platform" at bounding box center [259, 128] width 88 height 30
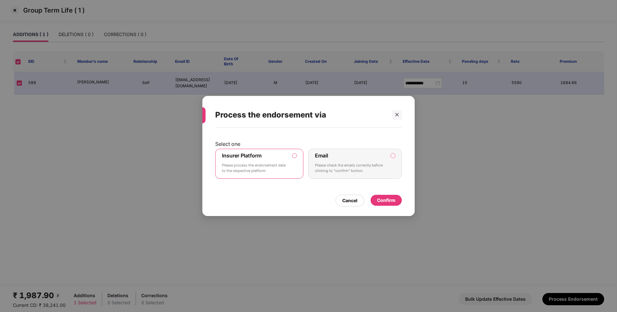
click at [383, 199] on div "Confirm" at bounding box center [386, 200] width 18 height 7
